Goal: Information Seeking & Learning: Learn about a topic

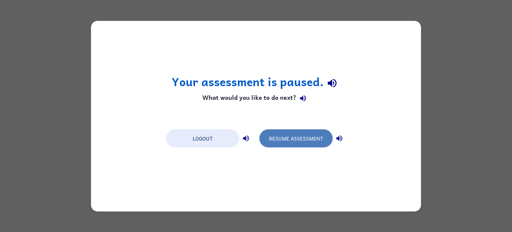
click at [279, 146] on button "Resume Assessment" at bounding box center [295, 138] width 73 height 18
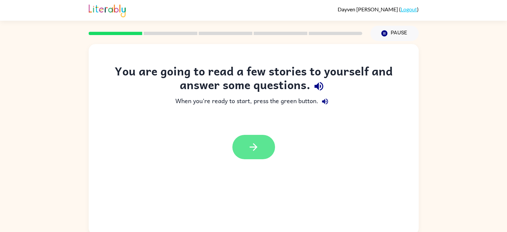
click at [243, 139] on button "button" at bounding box center [253, 147] width 43 height 24
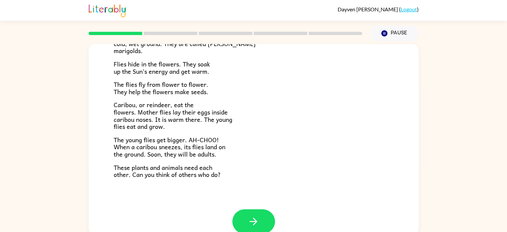
scroll to position [137, 0]
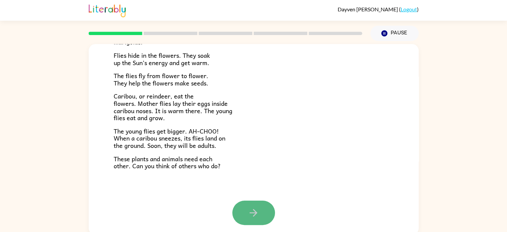
click at [241, 204] on button "button" at bounding box center [253, 212] width 43 height 24
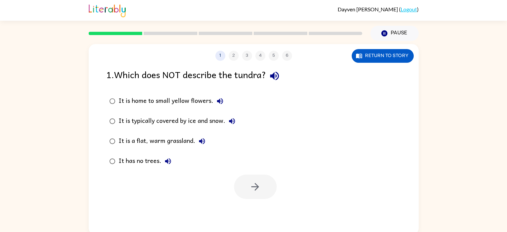
scroll to position [0, 0]
click at [251, 182] on icon "button" at bounding box center [255, 187] width 12 height 12
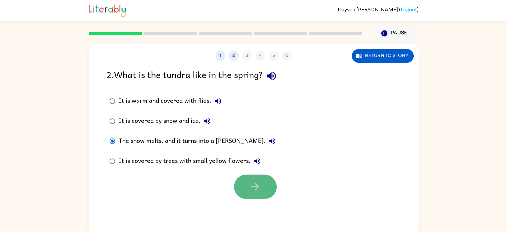
click at [240, 178] on button "button" at bounding box center [255, 186] width 43 height 24
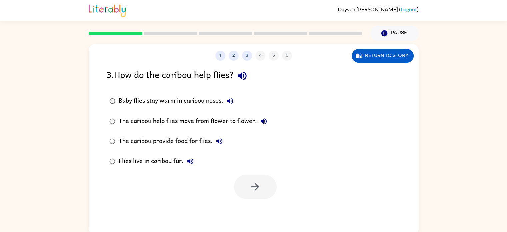
click at [115, 154] on label "Flies live in caribou fur." at bounding box center [188, 161] width 171 height 20
click at [229, 179] on div at bounding box center [254, 185] width 330 height 28
click at [243, 178] on button "button" at bounding box center [255, 186] width 43 height 24
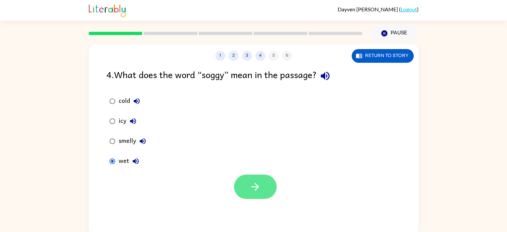
click at [235, 187] on button "button" at bounding box center [255, 186] width 43 height 24
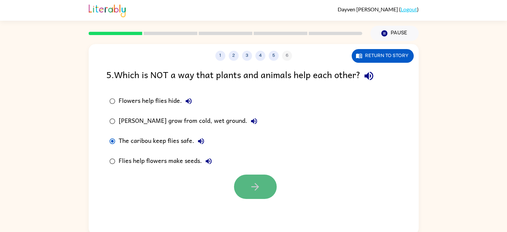
click at [248, 181] on button "button" at bounding box center [255, 186] width 43 height 24
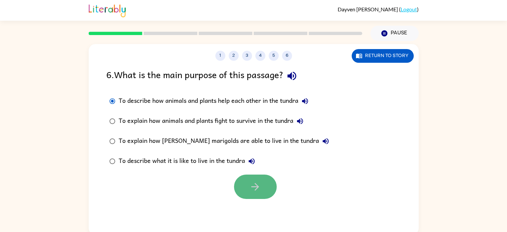
click at [249, 178] on button "button" at bounding box center [255, 186] width 43 height 24
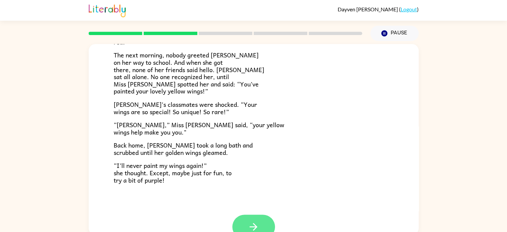
scroll to position [186, 0]
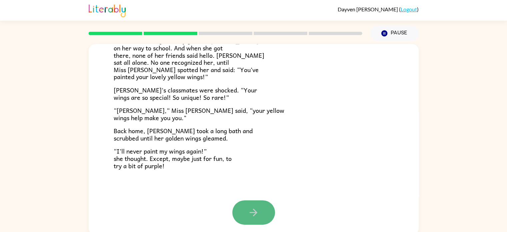
click at [258, 209] on button "button" at bounding box center [253, 212] width 43 height 24
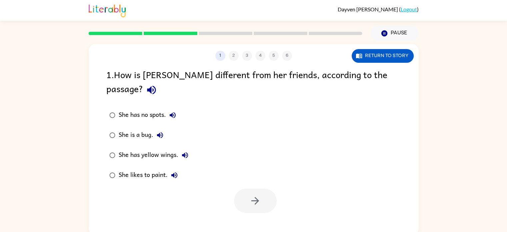
scroll to position [0, 0]
click at [265, 188] on button "button" at bounding box center [255, 200] width 43 height 24
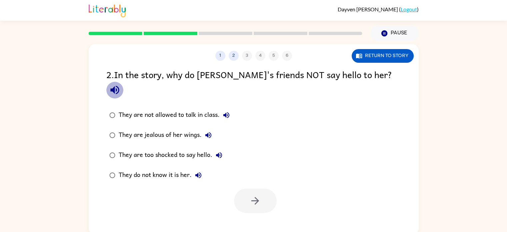
click at [121, 84] on icon "button" at bounding box center [115, 90] width 12 height 12
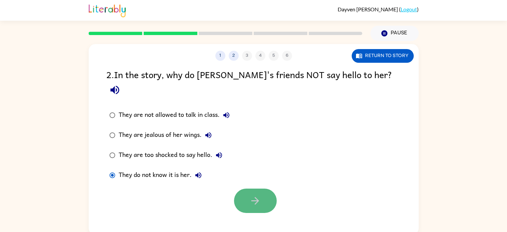
click at [256, 197] on icon "button" at bounding box center [255, 201] width 8 height 8
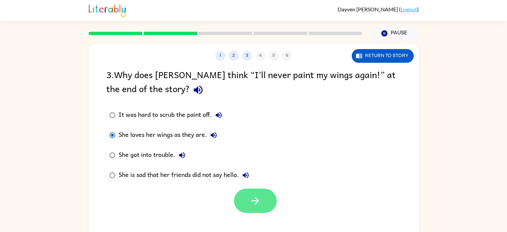
click at [252, 198] on icon "button" at bounding box center [255, 201] width 12 height 12
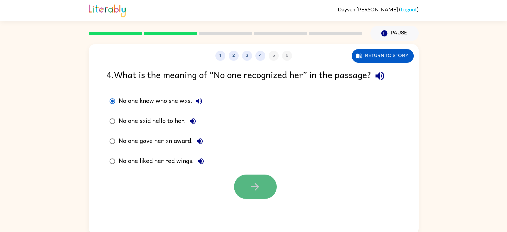
click at [239, 181] on button "button" at bounding box center [255, 186] width 43 height 24
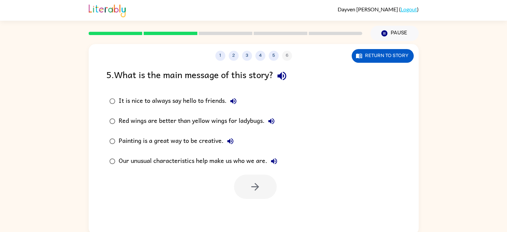
click at [117, 153] on label "Our unusual characteristics help make us who we are." at bounding box center [193, 161] width 181 height 20
click at [235, 182] on div at bounding box center [254, 185] width 330 height 28
click at [253, 182] on icon "button" at bounding box center [255, 187] width 12 height 12
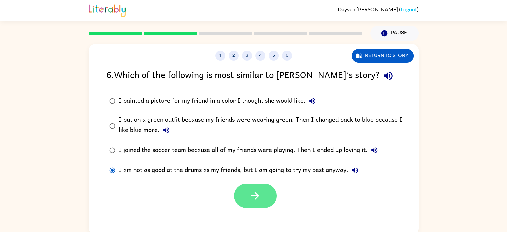
click at [251, 196] on icon "button" at bounding box center [255, 196] width 12 height 12
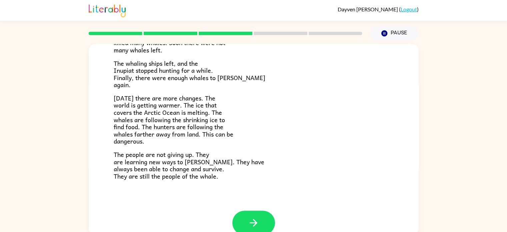
scroll to position [222, 0]
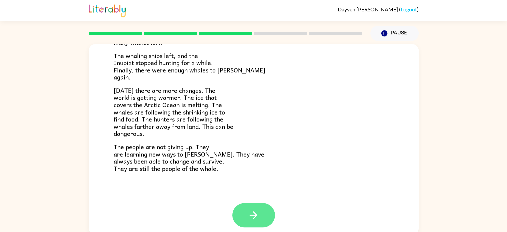
click at [250, 203] on button "button" at bounding box center [253, 215] width 43 height 24
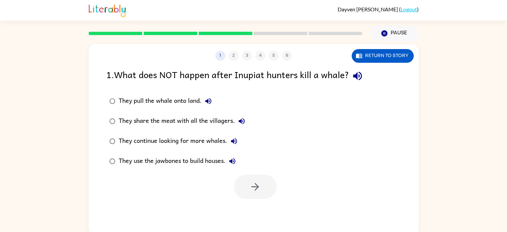
scroll to position [0, 0]
click at [112, 134] on label "They continue looking for more whales." at bounding box center [177, 141] width 149 height 20
click at [256, 185] on icon "button" at bounding box center [255, 187] width 12 height 12
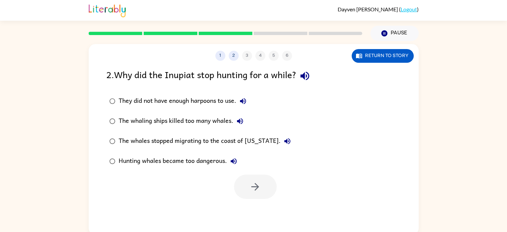
click at [123, 115] on div "The whaling ships killed too many whales." at bounding box center [183, 120] width 128 height 13
click at [244, 182] on button "button" at bounding box center [255, 186] width 43 height 24
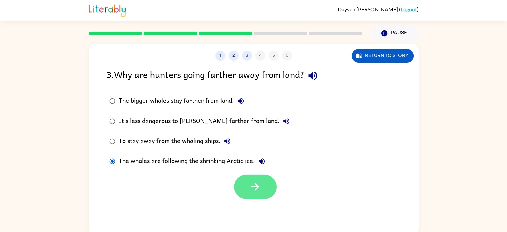
click at [256, 188] on icon "button" at bounding box center [255, 187] width 8 height 8
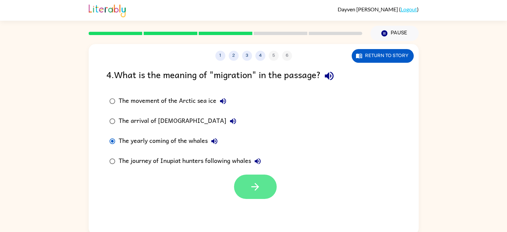
click at [250, 188] on icon "button" at bounding box center [255, 187] width 12 height 12
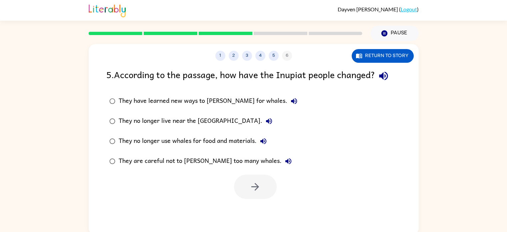
click at [108, 154] on label "They are careful not to [PERSON_NAME] too many whales." at bounding box center [203, 161] width 201 height 20
click at [249, 176] on button "button" at bounding box center [255, 186] width 43 height 24
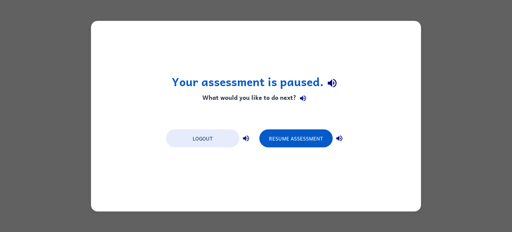
click at [441, 87] on div "Your assessment is paused. What would you like to do next? Logout Resume Assess…" at bounding box center [256, 116] width 512 height 232
click at [291, 139] on button "Resume Assessment" at bounding box center [295, 138] width 73 height 18
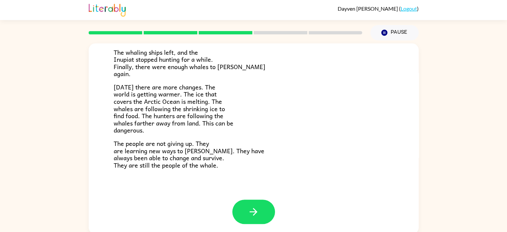
scroll to position [3, 0]
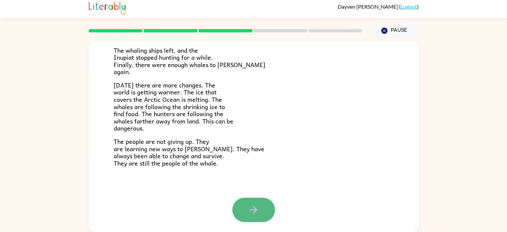
click at [253, 209] on icon "button" at bounding box center [254, 210] width 8 height 8
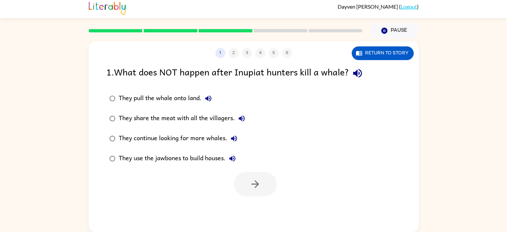
click at [151, 93] on div "They pull the whale onto land." at bounding box center [167, 98] width 96 height 13
click at [263, 177] on button "button" at bounding box center [255, 184] width 43 height 24
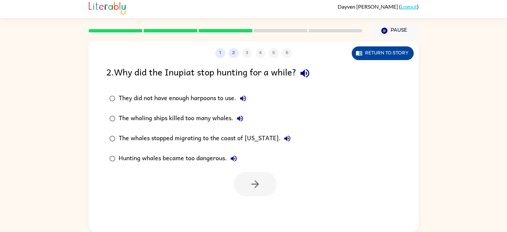
click at [379, 57] on button "Return to story" at bounding box center [383, 53] width 62 height 14
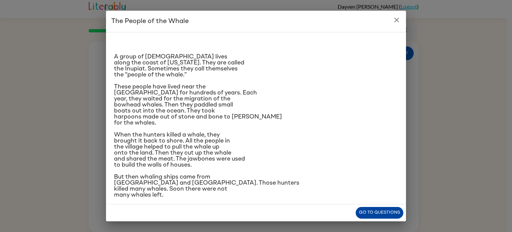
click at [379, 211] on button "Go to questions" at bounding box center [380, 213] width 48 height 12
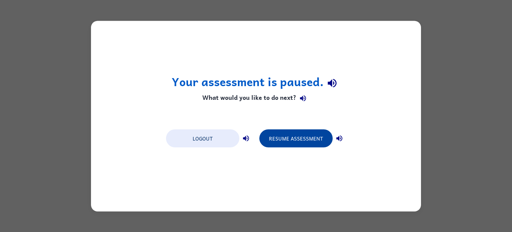
click at [293, 140] on button "Resume Assessment" at bounding box center [295, 138] width 73 height 18
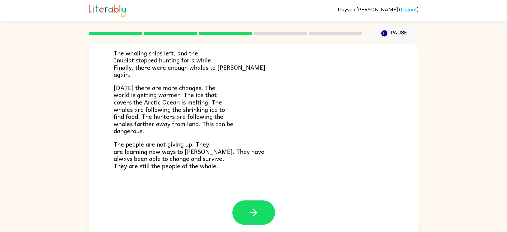
scroll to position [3, 0]
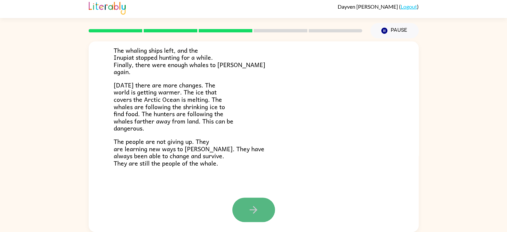
click at [257, 215] on button "button" at bounding box center [253, 209] width 43 height 24
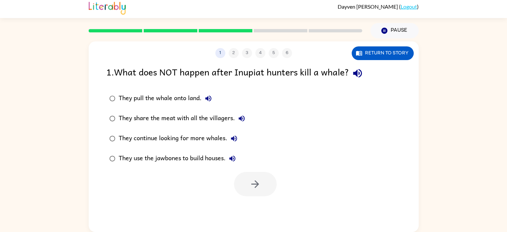
click at [120, 136] on div "They continue looking for more whales." at bounding box center [180, 138] width 122 height 13
click at [265, 187] on button "button" at bounding box center [255, 184] width 43 height 24
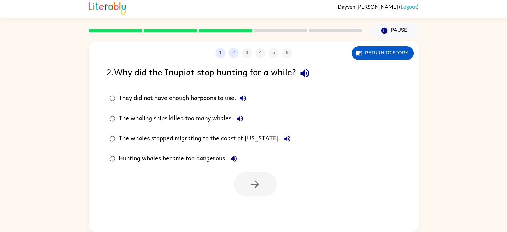
click at [124, 107] on label "They did not have enough harpoons to use." at bounding box center [200, 98] width 195 height 20
click at [119, 117] on div "The whaling ships killed too many whales." at bounding box center [183, 118] width 128 height 13
click at [265, 176] on button "button" at bounding box center [255, 184] width 43 height 24
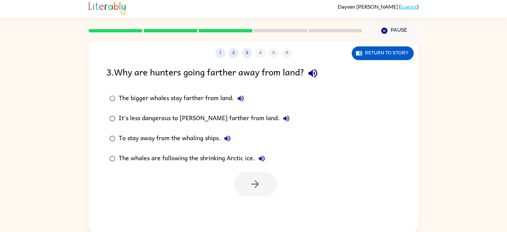
click at [135, 154] on div "The whales are following the shrinking Arctic ice." at bounding box center [194, 158] width 150 height 13
click at [244, 178] on button "button" at bounding box center [255, 184] width 43 height 24
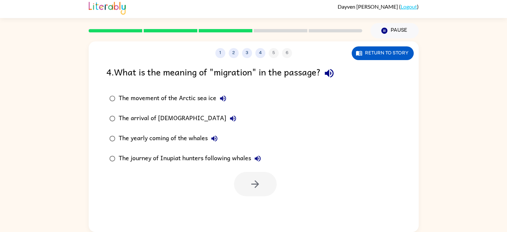
click at [133, 133] on div "The yearly coming of the whales" at bounding box center [170, 138] width 102 height 13
click at [256, 185] on icon "button" at bounding box center [255, 184] width 12 height 12
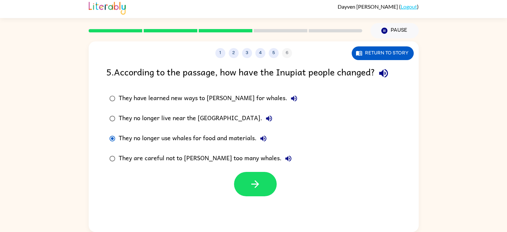
click at [129, 156] on div "They are careful not to [PERSON_NAME] too many whales." at bounding box center [207, 158] width 176 height 13
click at [261, 181] on button "button" at bounding box center [255, 184] width 43 height 24
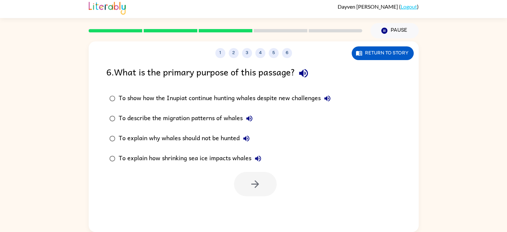
click at [172, 134] on div "To explain why whales should not be hunted" at bounding box center [186, 138] width 134 height 13
click at [262, 185] on button "button" at bounding box center [255, 184] width 43 height 24
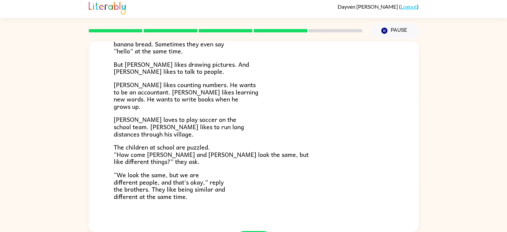
scroll to position [144, 0]
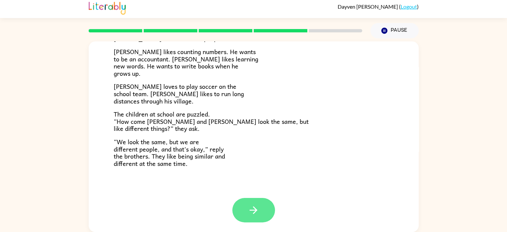
click at [257, 210] on button "button" at bounding box center [253, 210] width 43 height 24
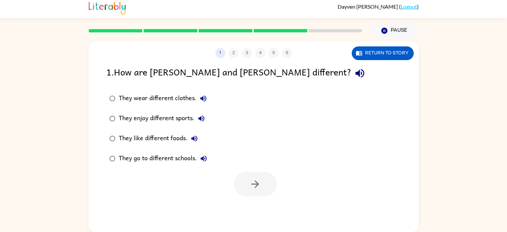
scroll to position [0, 0]
click at [241, 181] on button "button" at bounding box center [255, 184] width 43 height 24
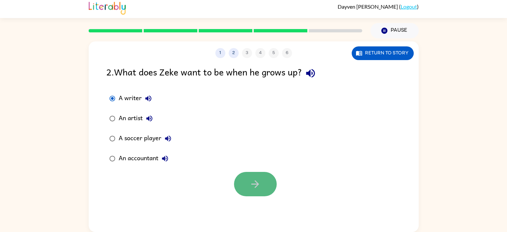
click at [258, 190] on button "button" at bounding box center [255, 184] width 43 height 24
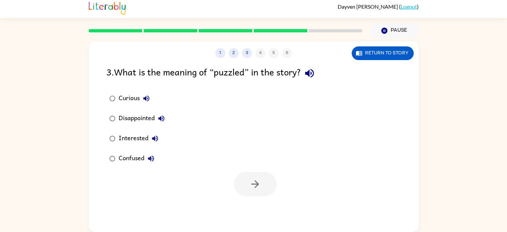
click at [125, 156] on div "Confused" at bounding box center [138, 158] width 39 height 13
click at [256, 182] on icon "button" at bounding box center [255, 184] width 12 height 12
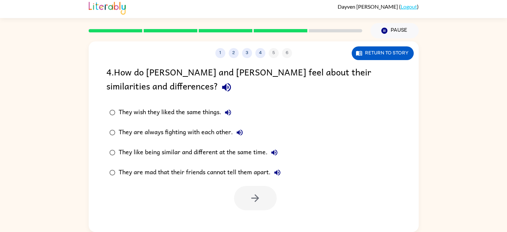
click at [111, 146] on label "They like being similar and different at the same time." at bounding box center [195, 152] width 185 height 20
click at [247, 186] on button "button" at bounding box center [255, 198] width 43 height 24
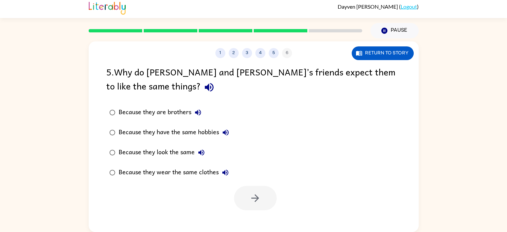
click at [192, 148] on div "Because they look the same" at bounding box center [163, 152] width 89 height 13
click at [263, 192] on button "button" at bounding box center [255, 198] width 43 height 24
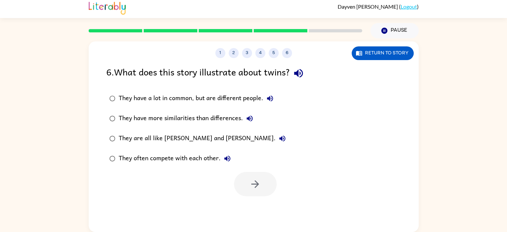
click at [236, 96] on div "They have a lot in common, but are different people." at bounding box center [198, 98] width 158 height 13
click at [244, 175] on button "button" at bounding box center [255, 184] width 43 height 24
